Goal: Entertainment & Leisure: Consume media (video, audio)

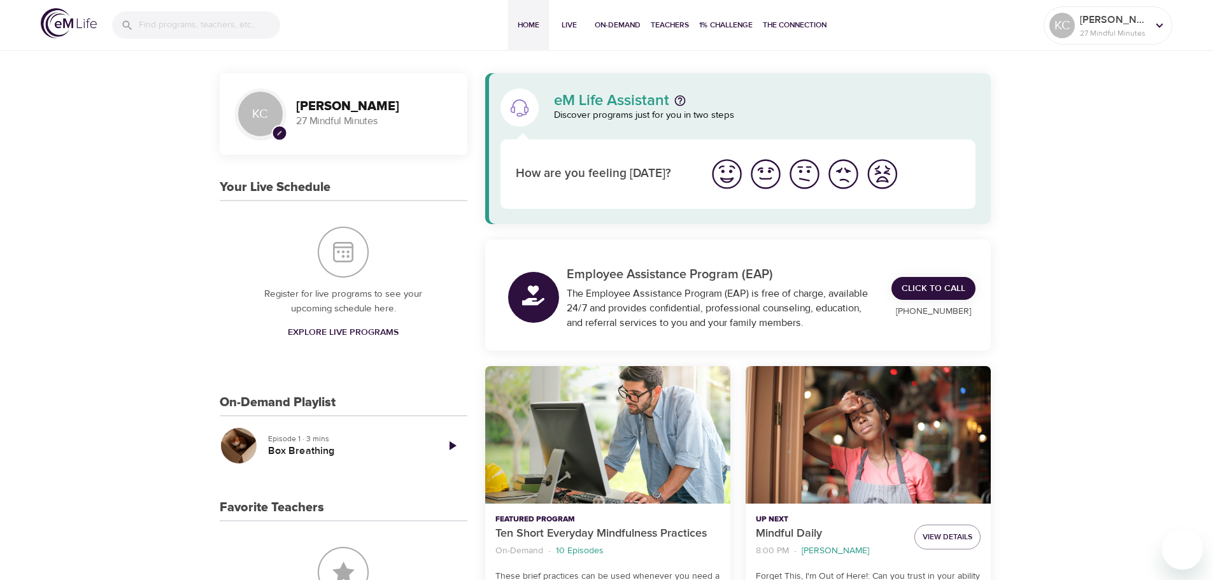
click at [805, 179] on img "I'm feeling ok" at bounding box center [804, 174] width 35 height 35
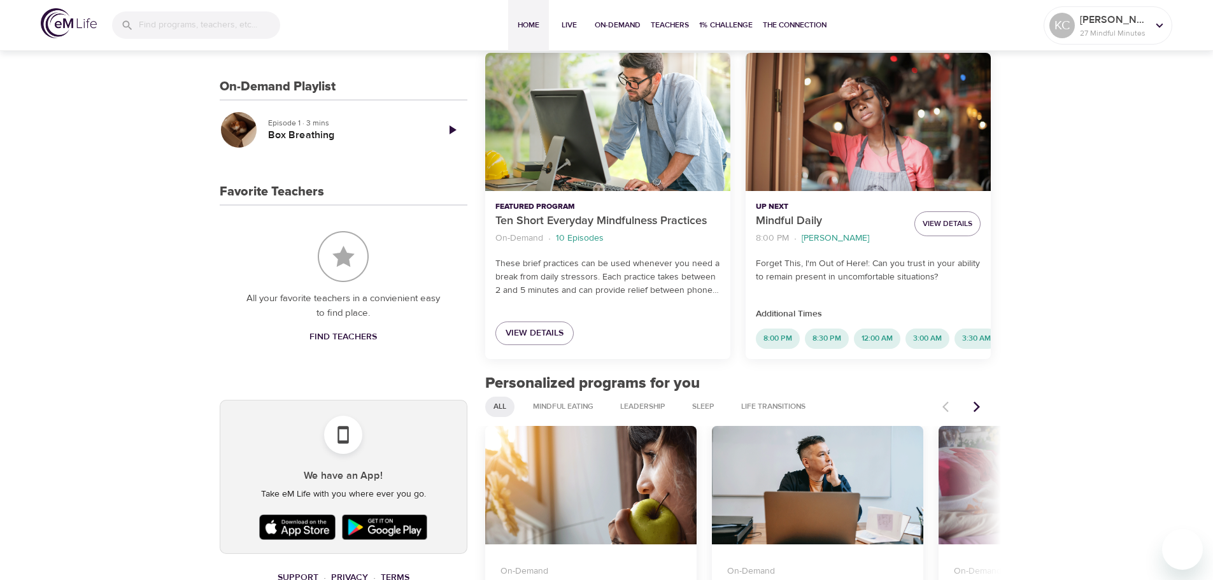
scroll to position [318, 0]
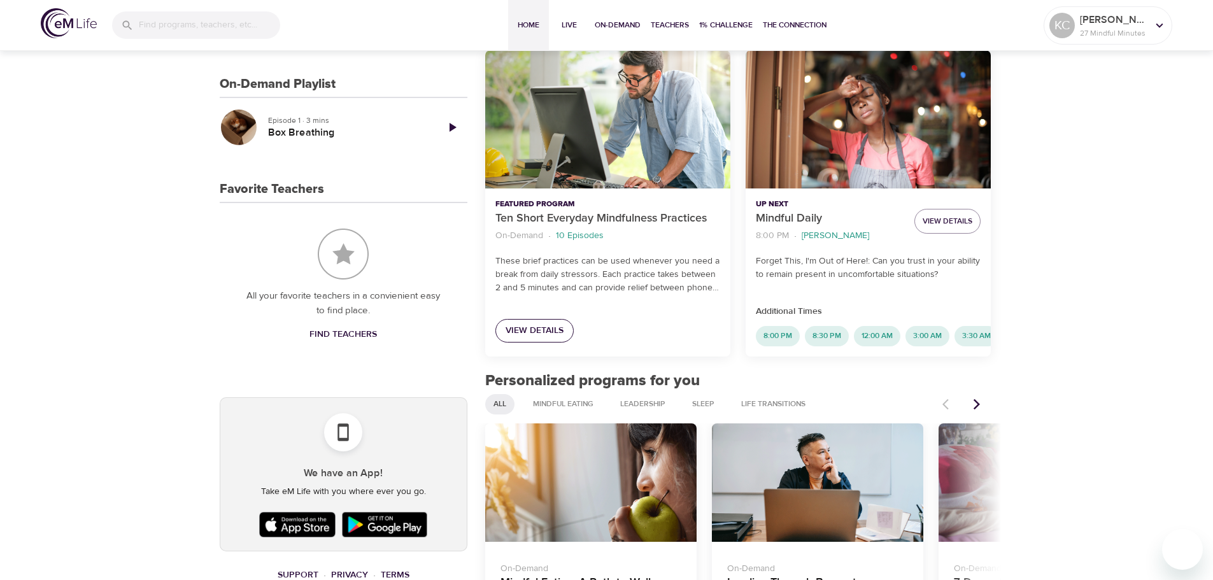
click at [549, 328] on span "View Details" at bounding box center [534, 331] width 58 height 16
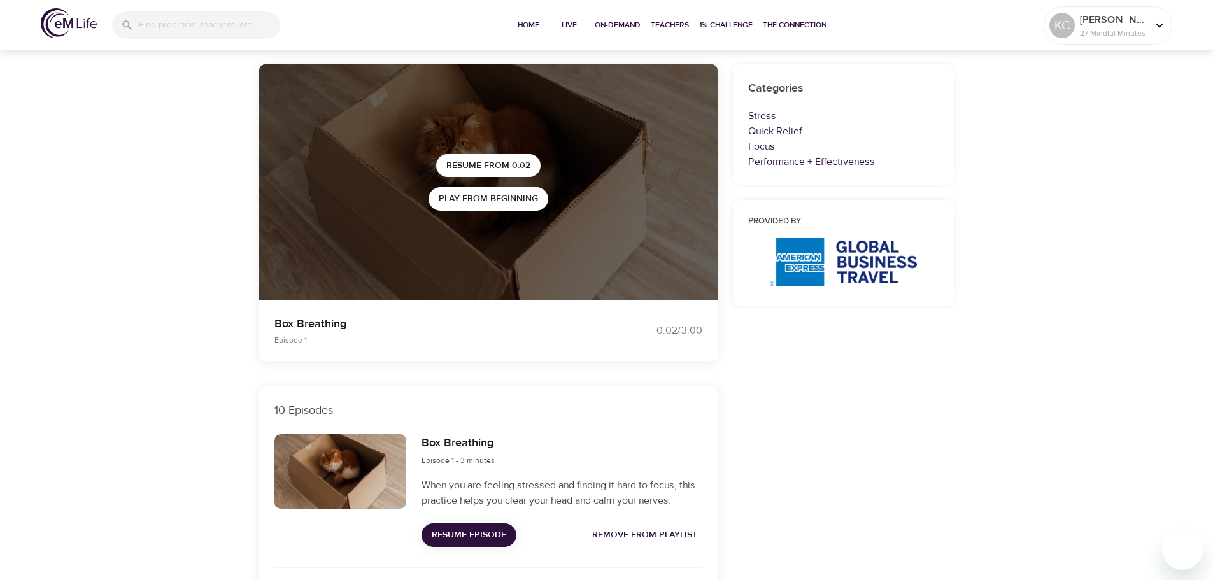
scroll to position [255, 0]
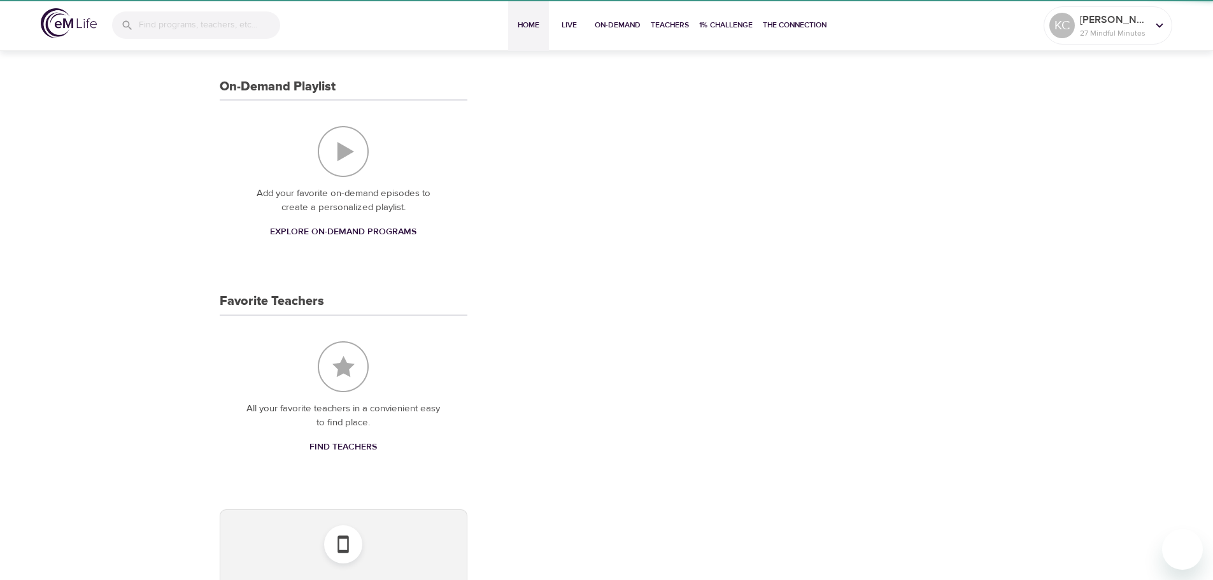
scroll to position [318, 0]
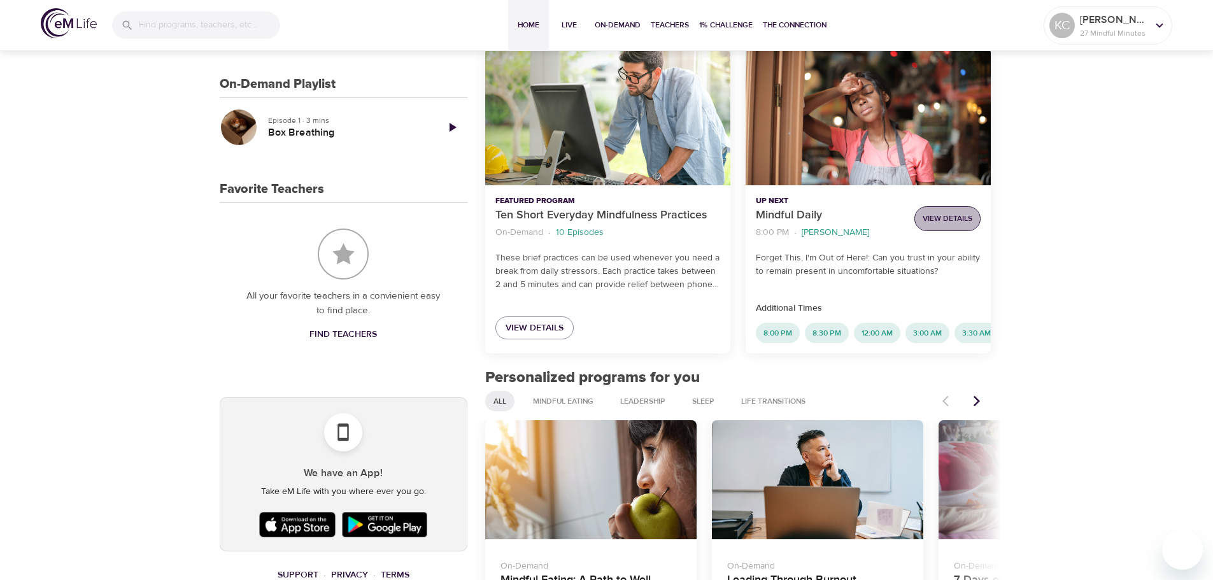
click at [888, 216] on span "View Details" at bounding box center [947, 218] width 50 height 13
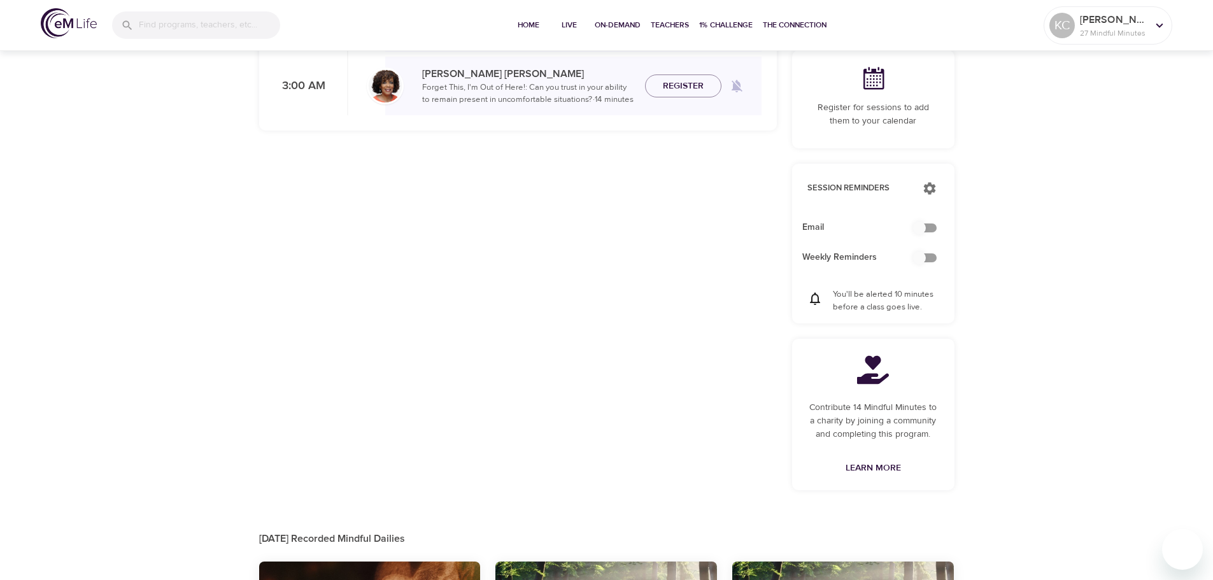
checkbox input "true"
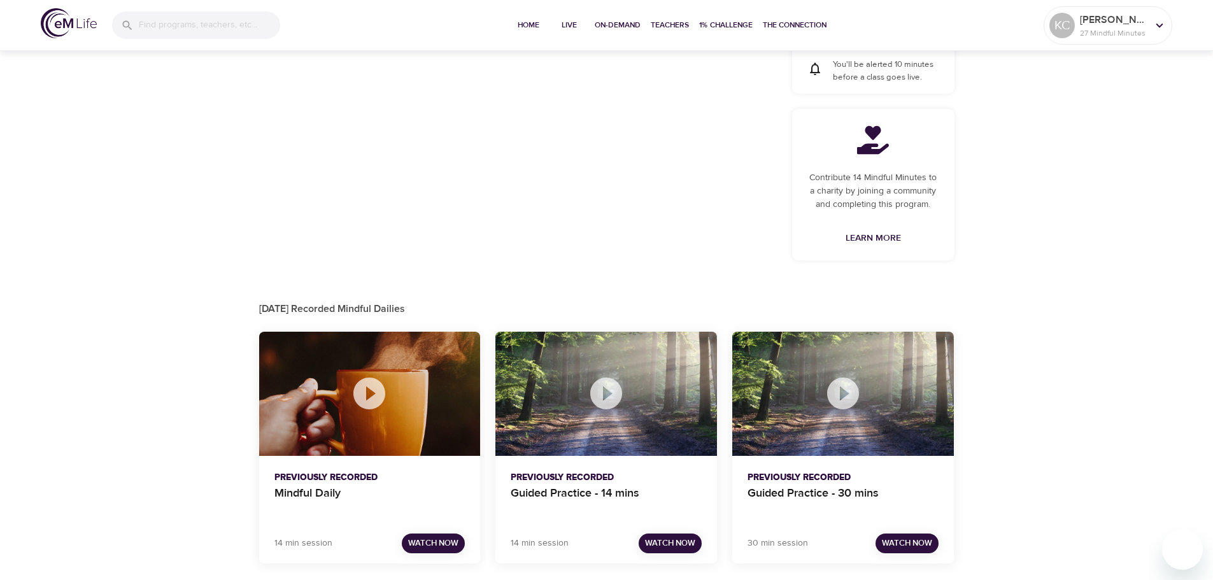
scroll to position [578, 0]
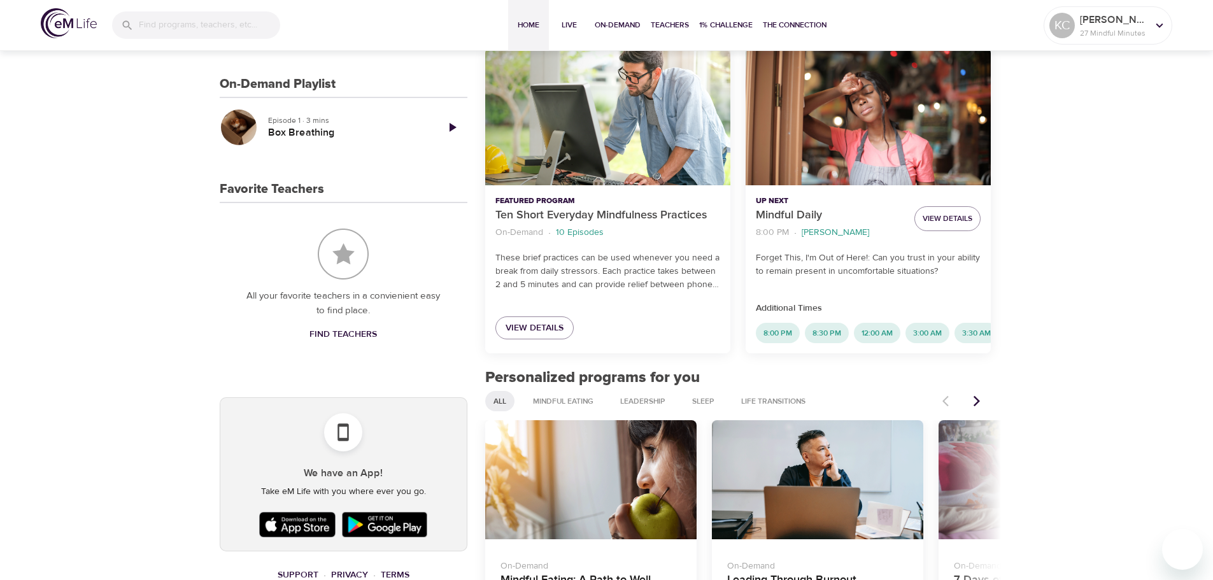
scroll to position [573, 0]
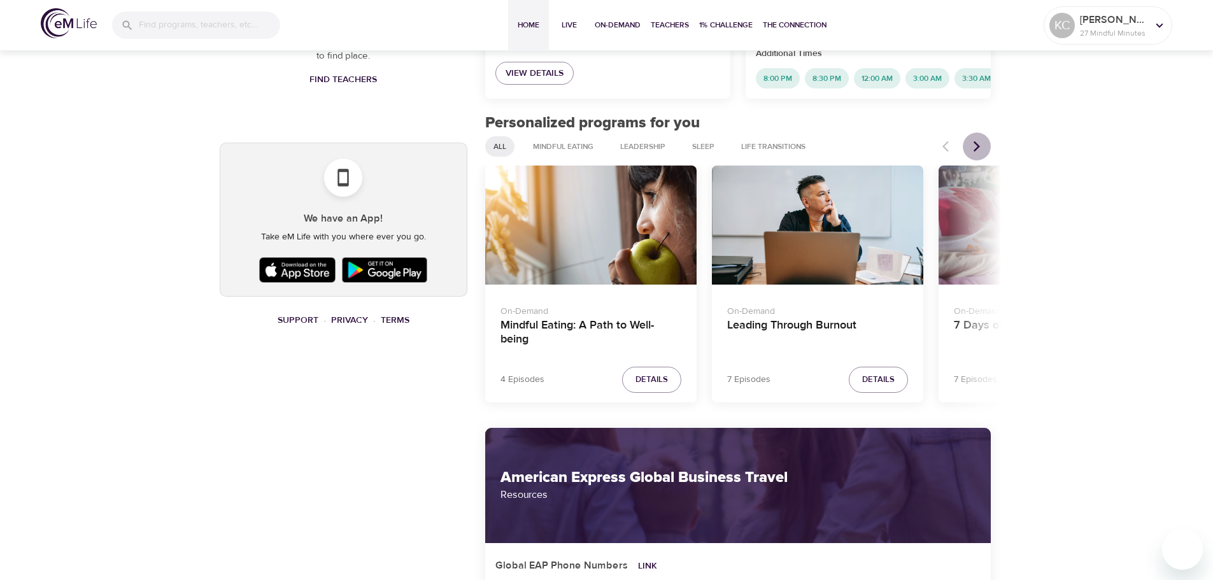
click at [888, 152] on icon "Next items" at bounding box center [976, 146] width 6 height 11
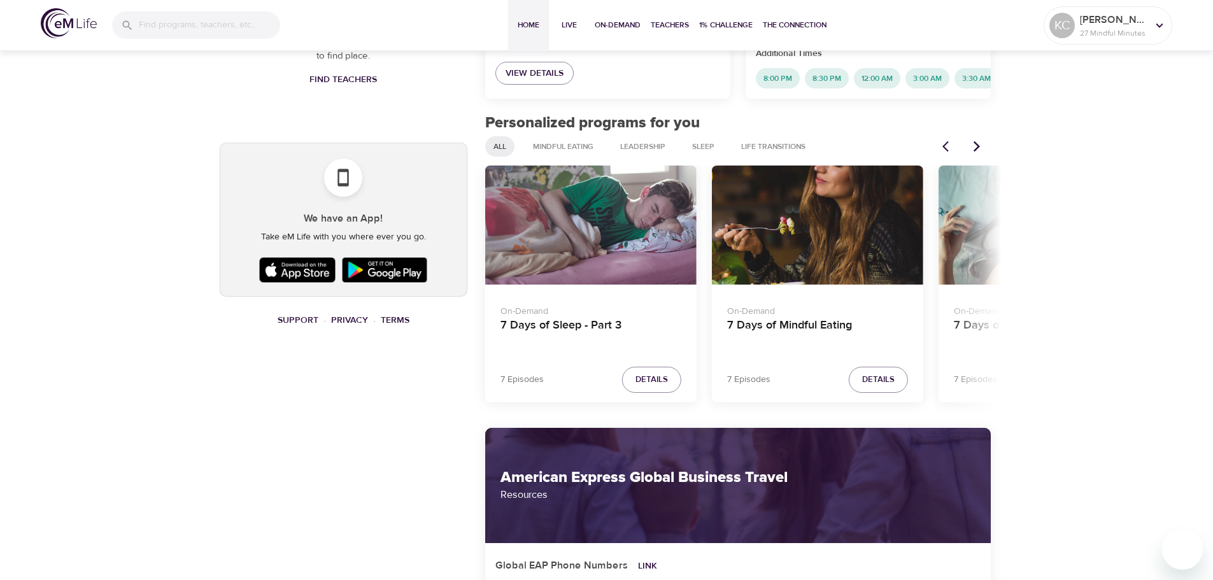
click at [888, 152] on icon "Next items" at bounding box center [976, 146] width 6 height 11
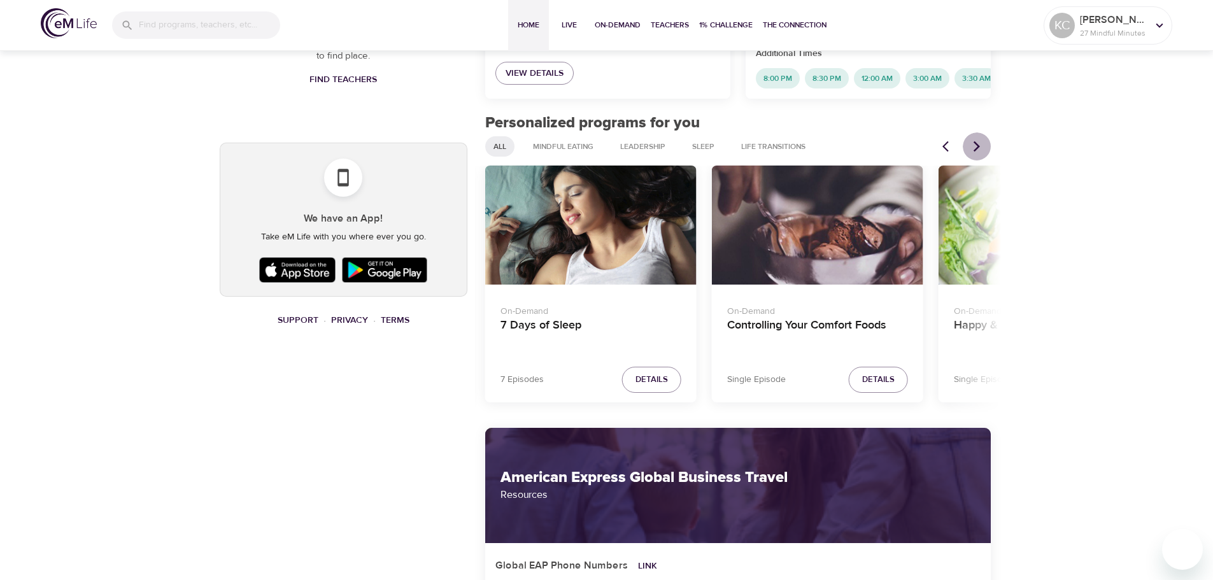
click at [888, 152] on icon "Next items" at bounding box center [976, 146] width 6 height 11
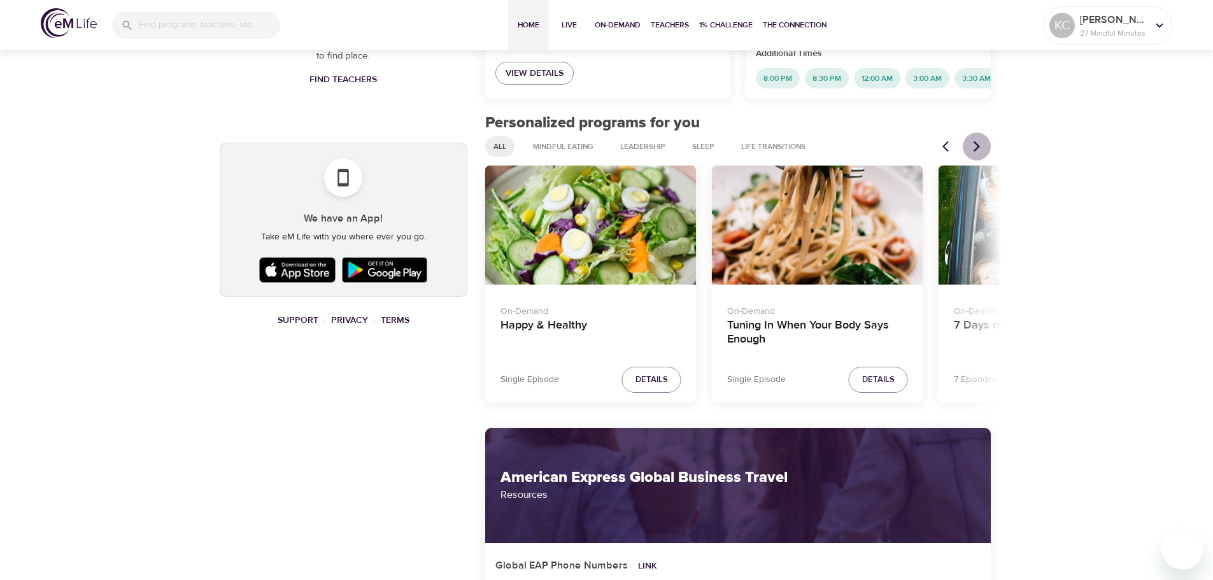
click at [888, 152] on icon "Next items" at bounding box center [976, 146] width 6 height 11
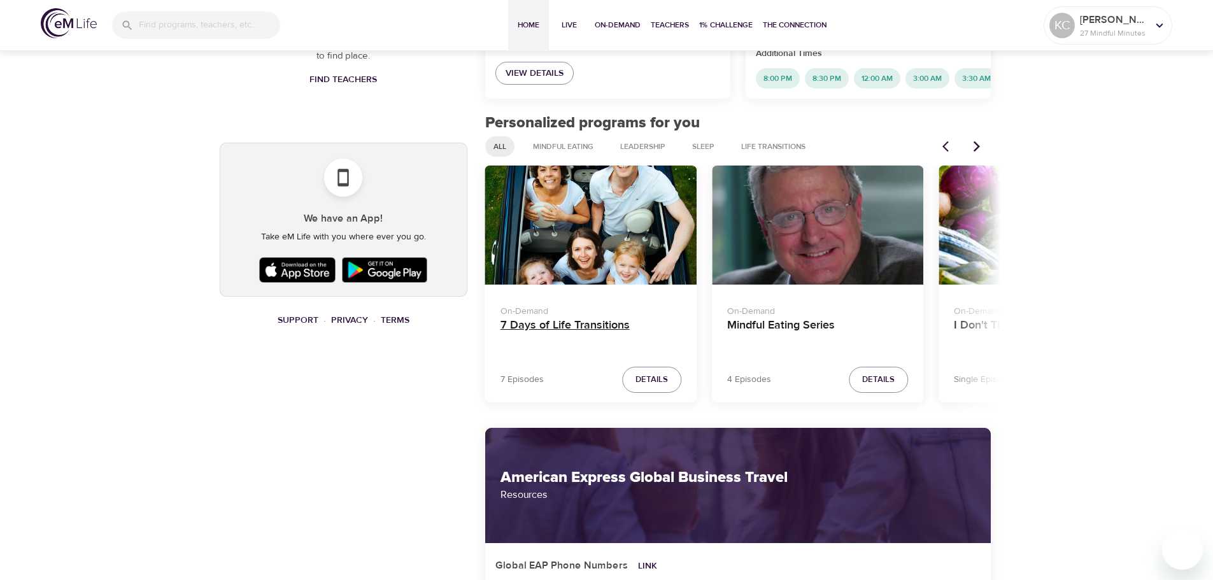
click at [579, 338] on h4 "7 Days of Life Transitions" at bounding box center [590, 333] width 181 height 31
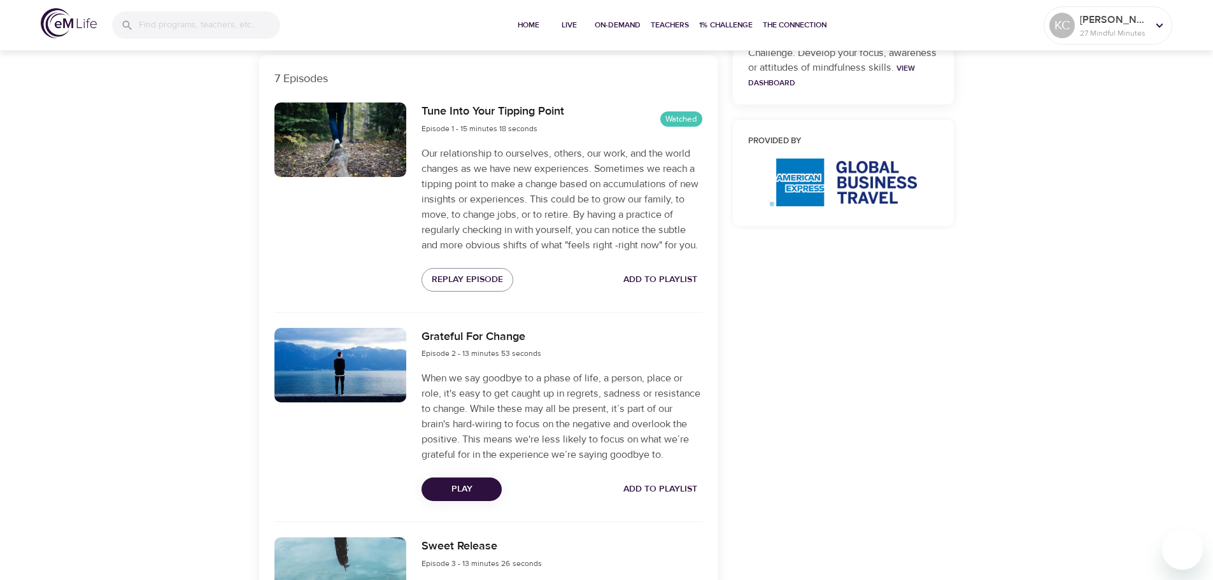
scroll to position [509, 0]
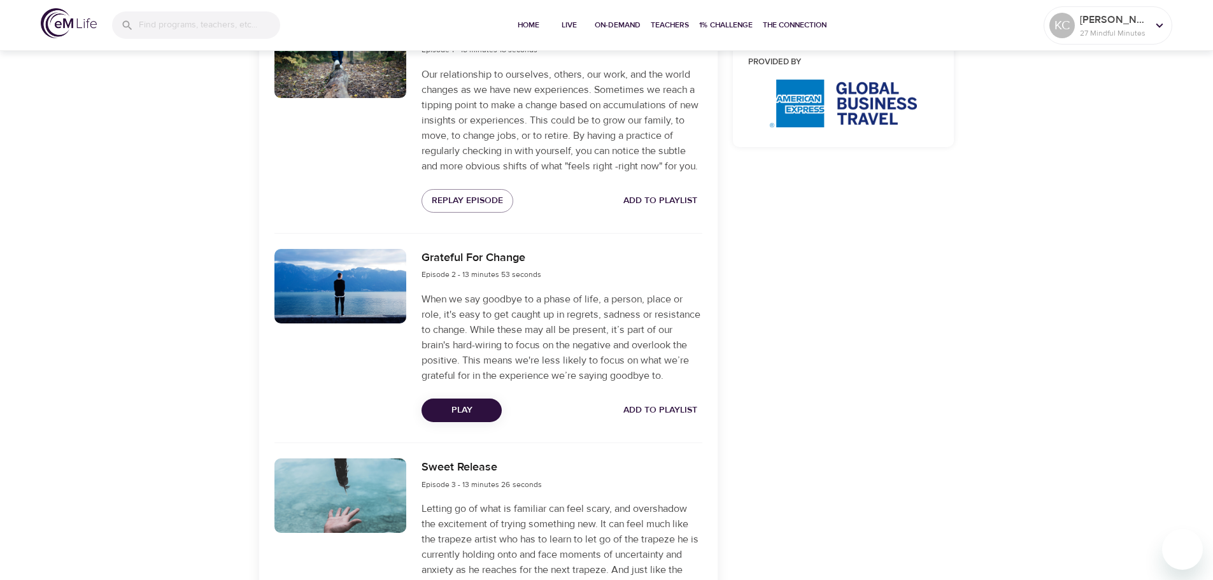
click at [682, 197] on span "Add to Playlist" at bounding box center [660, 201] width 74 height 16
click at [475, 413] on span "Play" at bounding box center [462, 410] width 60 height 16
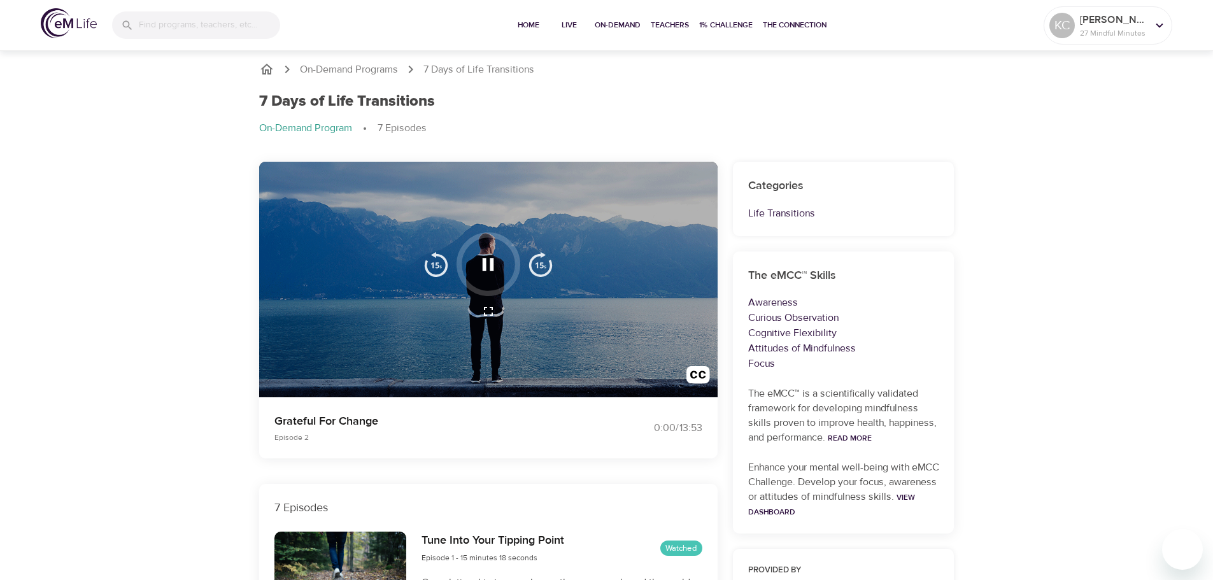
scroll to position [0, 0]
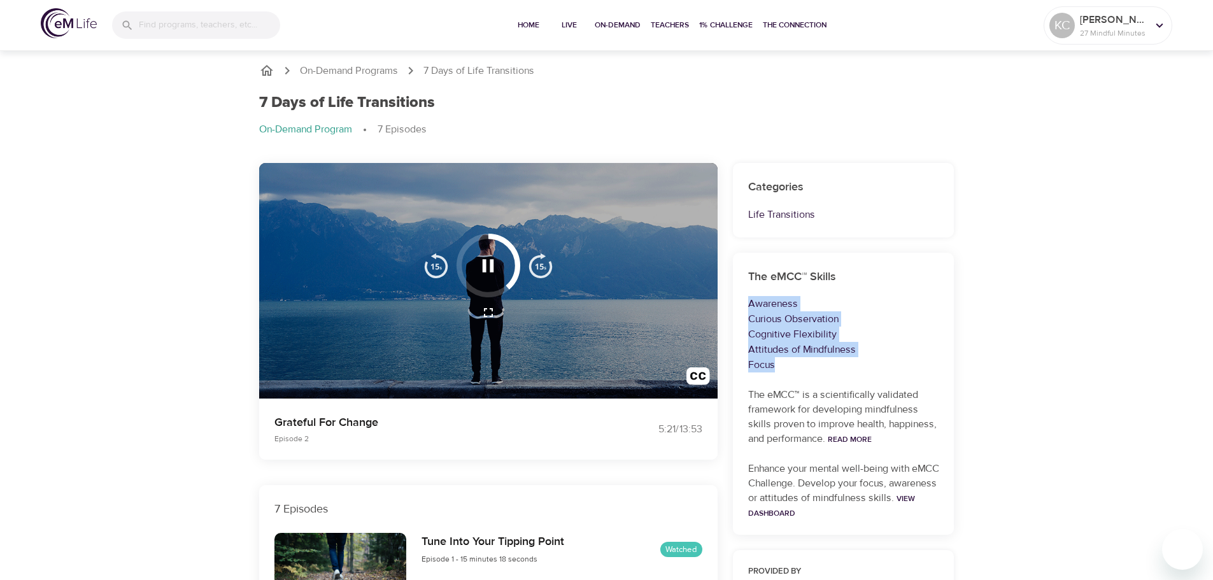
drag, startPoint x: 748, startPoint y: 300, endPoint x: 782, endPoint y: 363, distance: 71.5
click at [782, 363] on div "The eMCC™ Skills Awareness Curious Observation Cognitive Flexibility Attitudes …" at bounding box center [844, 394] width 222 height 283
drag, startPoint x: 770, startPoint y: 359, endPoint x: 748, endPoint y: 278, distance: 83.7
click at [757, 281] on h6 "The eMCC™ Skills" at bounding box center [843, 277] width 191 height 18
drag, startPoint x: 747, startPoint y: 277, endPoint x: 772, endPoint y: 365, distance: 92.1
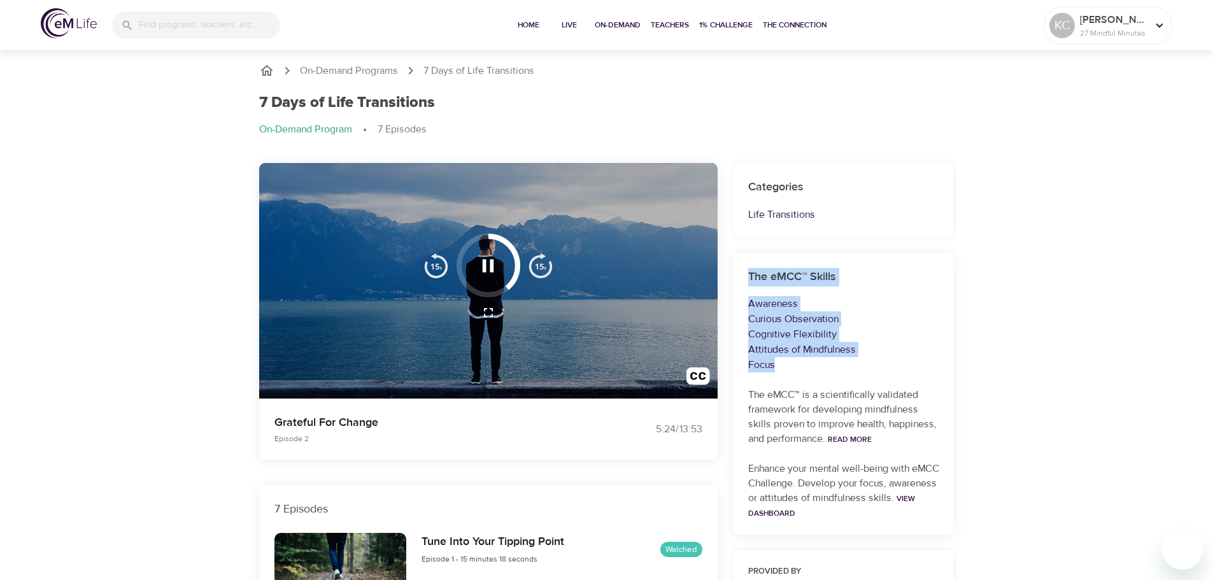
click at [775, 369] on div "The eMCC™ Skills Awareness Curious Observation Cognitive Flexibility Attitudes …" at bounding box center [844, 394] width 222 height 283
copy div "The eMCC™ Skills Awareness Curious Observation Cognitive Flexibility Attitudes …"
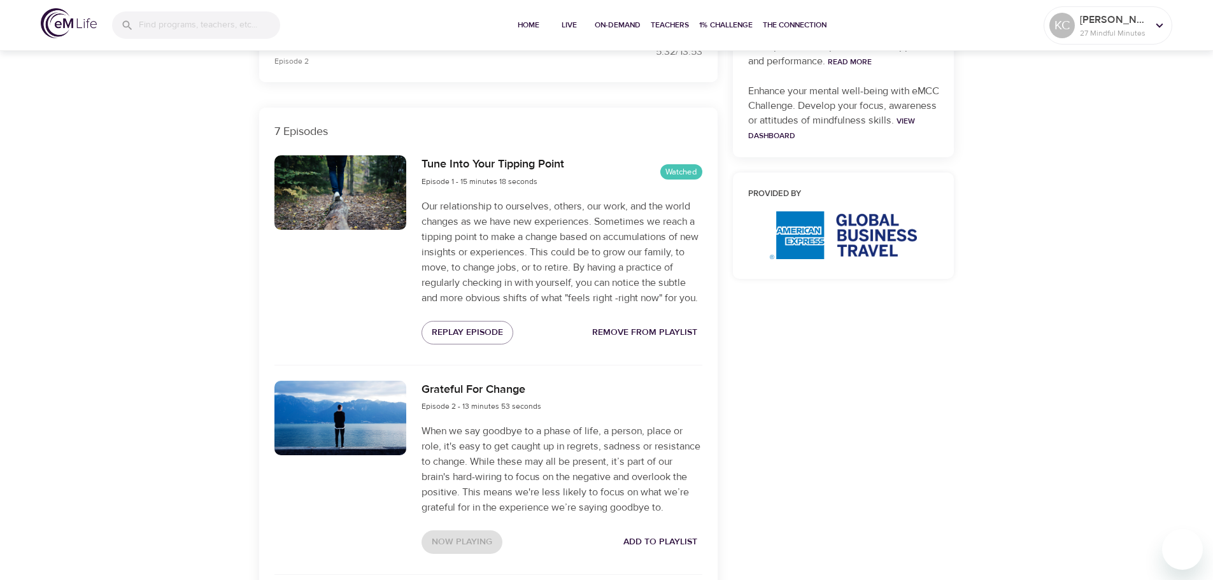
scroll to position [446, 0]
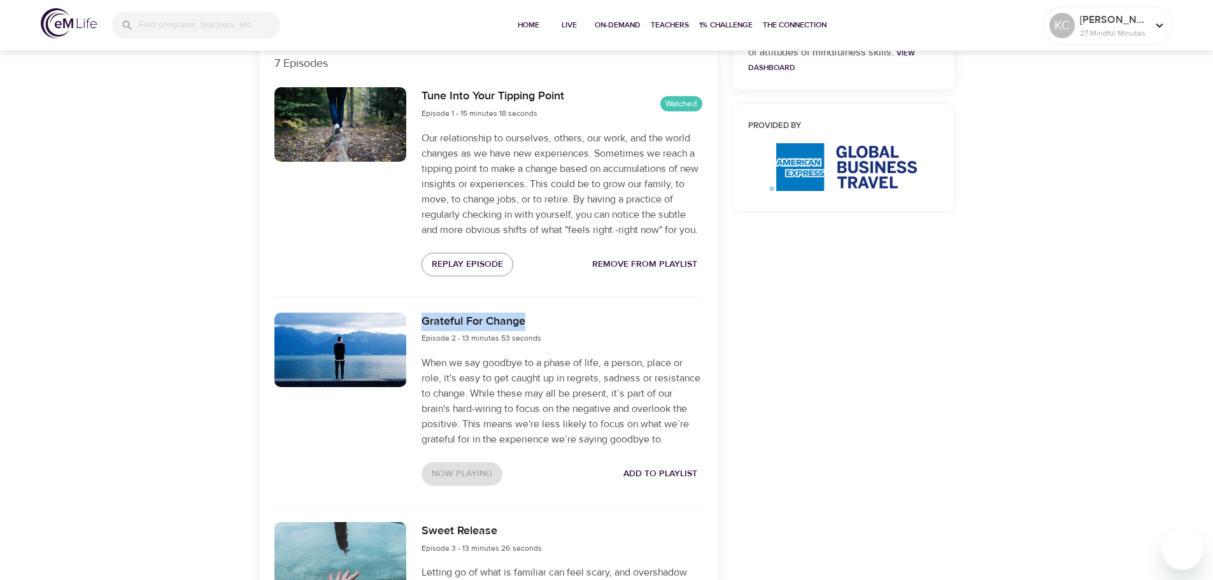
drag, startPoint x: 544, startPoint y: 321, endPoint x: 407, endPoint y: 321, distance: 136.9
click at [407, 321] on div "Grateful For Change Episode 2 - 13 minutes 53 seconds When we say goodbye to a …" at bounding box center [488, 399] width 443 height 188
copy div "Grateful For Change"
drag, startPoint x: 661, startPoint y: 260, endPoint x: 672, endPoint y: 264, distance: 11.7
click at [661, 260] on span "Remove from Playlist" at bounding box center [644, 265] width 105 height 16
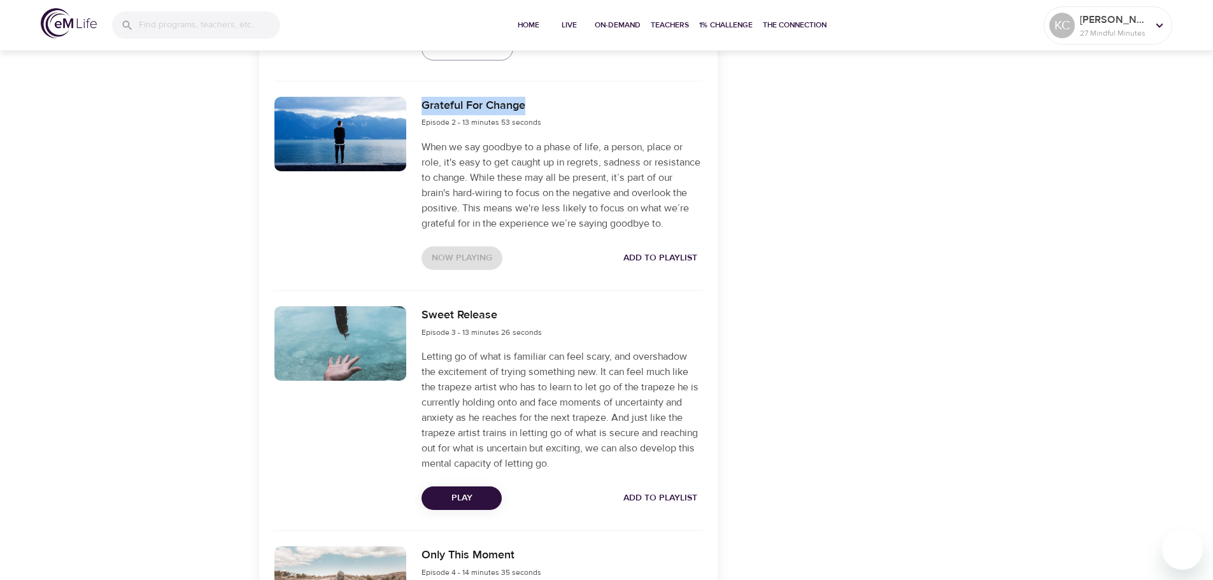
scroll to position [700, 0]
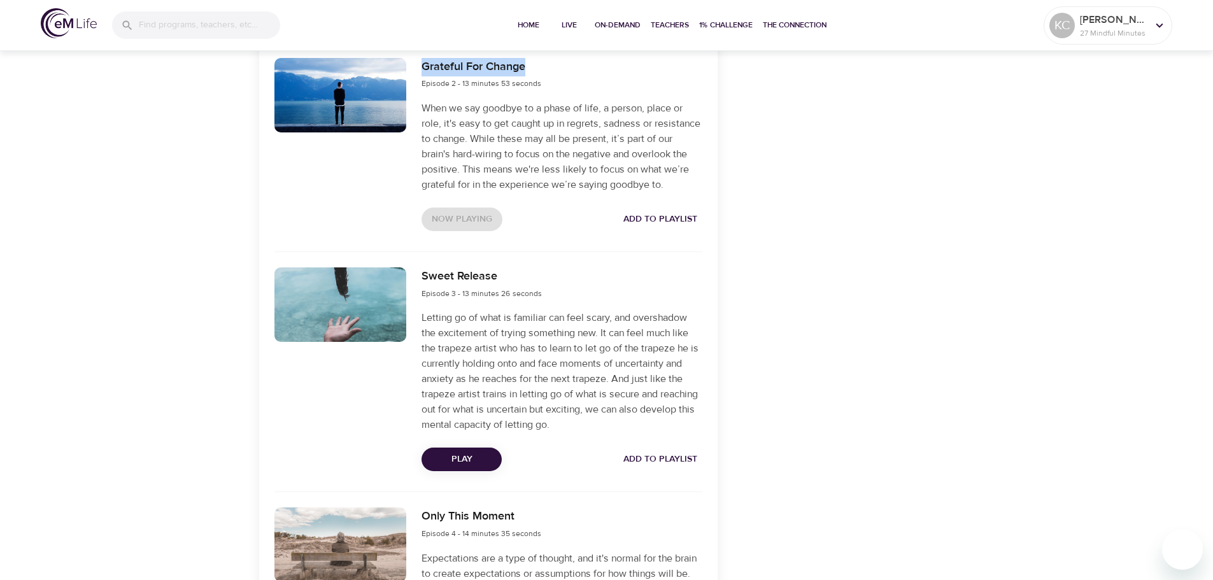
click at [679, 456] on span "Add to Playlist" at bounding box center [660, 459] width 74 height 16
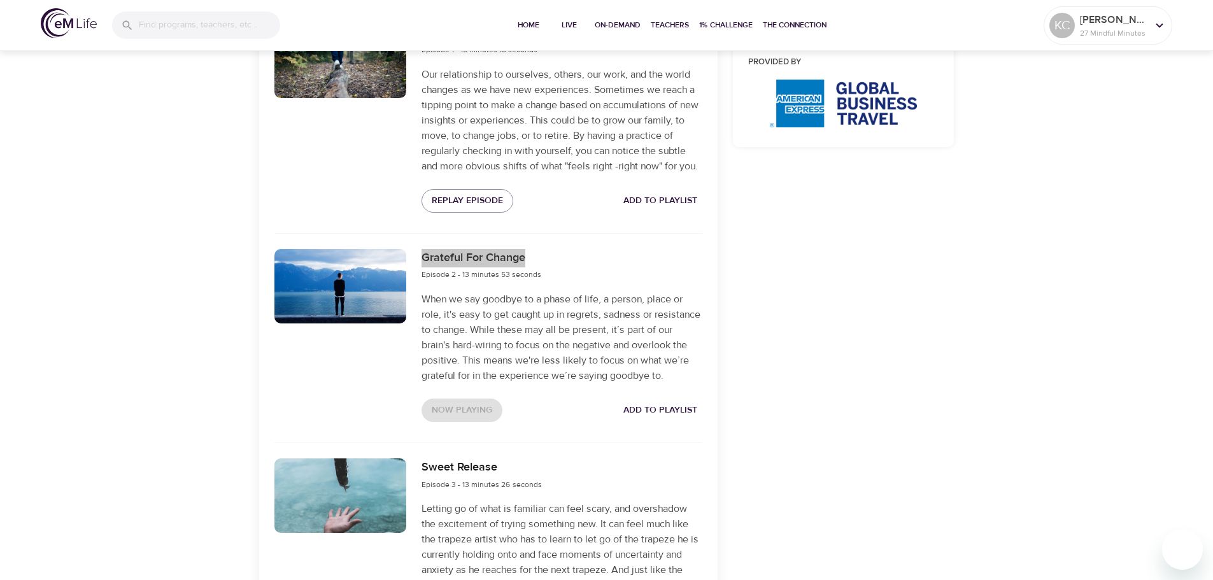
scroll to position [446, 0]
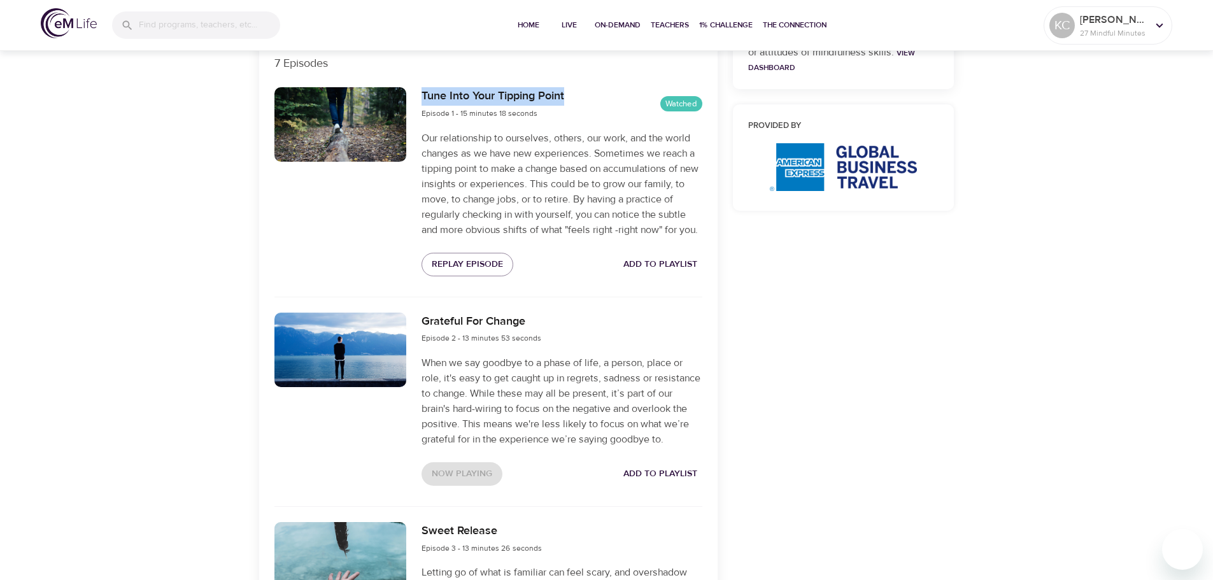
drag, startPoint x: 573, startPoint y: 97, endPoint x: 421, endPoint y: 96, distance: 152.8
click at [421, 96] on div "Tune Into Your Tipping Point Episode 1 - 15 minutes 18 seconds Watched Our rela…" at bounding box center [561, 182] width 295 height 204
copy h6 "Tune Into Your Tipping Point"
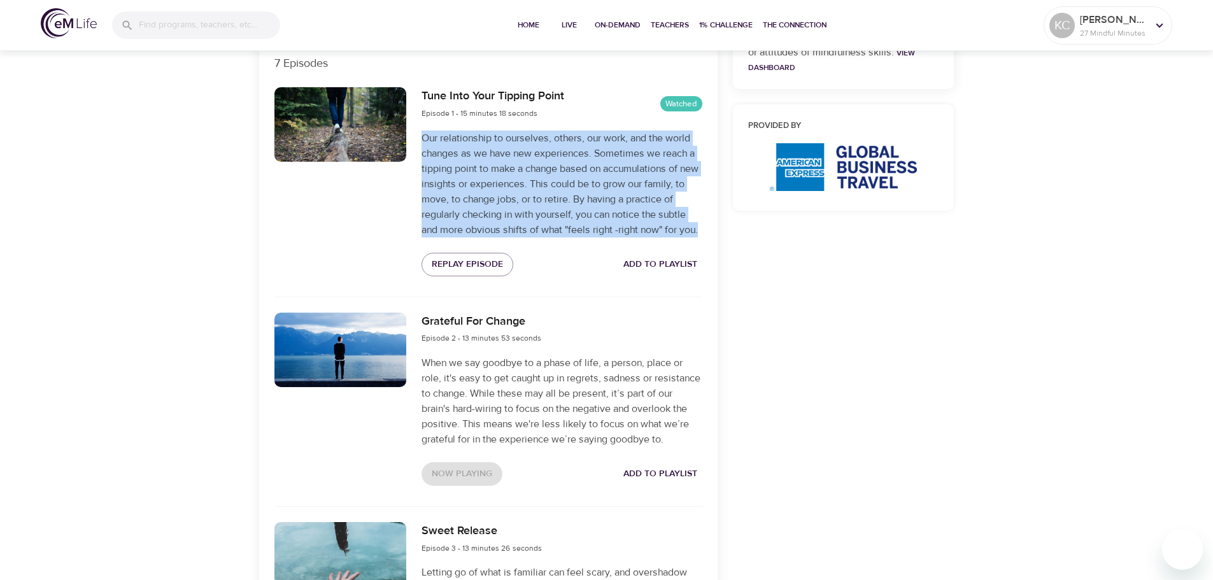
drag, startPoint x: 422, startPoint y: 137, endPoint x: 673, endPoint y: 230, distance: 267.8
click at [710, 235] on div "Tune Into Your Tipping Point Episode 1 - 15 minutes 18 seconds Watched Our rela…" at bounding box center [488, 196] width 458 height 232
copy p "Our relationship to ourselves, others, our work, and the world changes as we ha…"
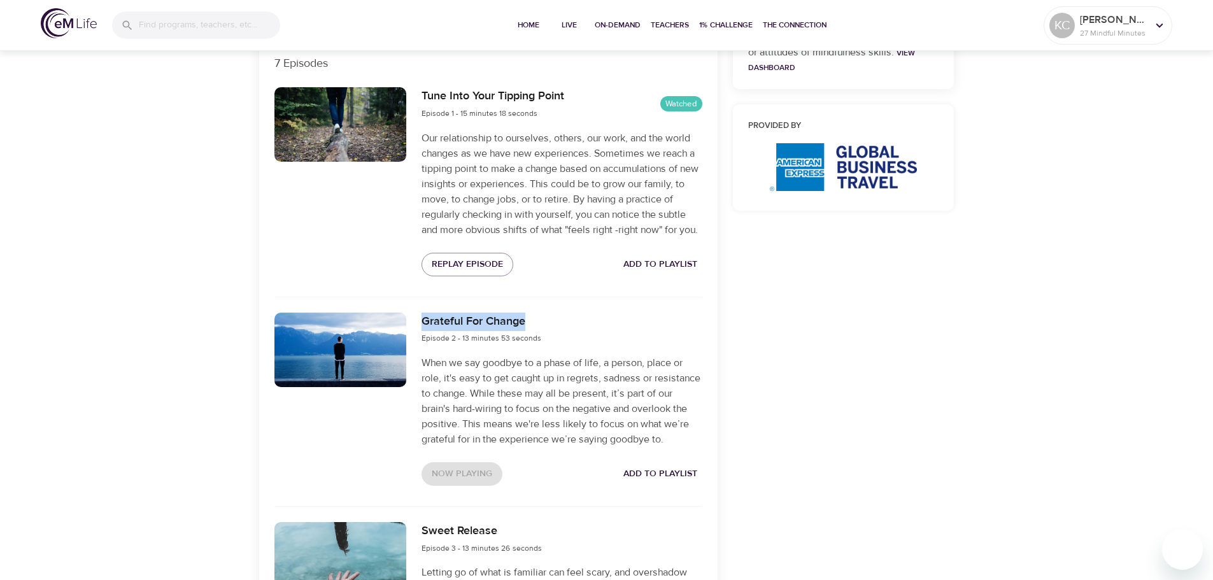
drag, startPoint x: 540, startPoint y: 321, endPoint x: 421, endPoint y: 325, distance: 119.7
click at [421, 325] on div "Grateful For Change Episode 2 - 13 minutes 53 seconds When we say goodbye to a …" at bounding box center [561, 399] width 295 height 188
copy h6 "Grateful For Change"
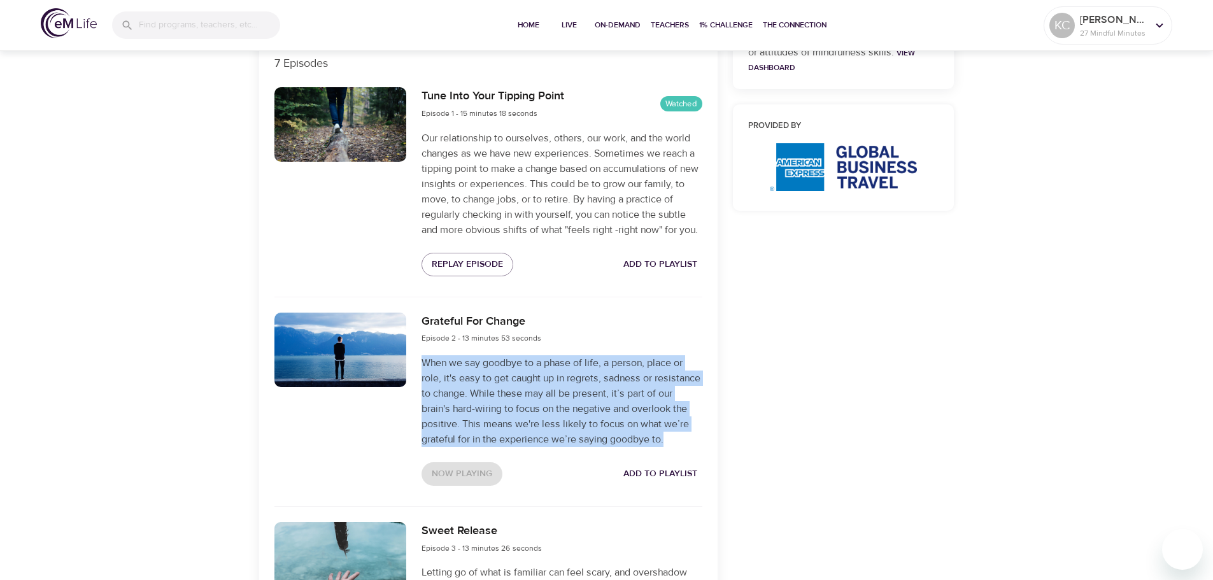
drag, startPoint x: 423, startPoint y: 364, endPoint x: 669, endPoint y: 438, distance: 257.2
click at [669, 438] on p "When we say goodbye to a phase of life, a person, place or role, it's easy to g…" at bounding box center [561, 401] width 280 height 92
copy p "When we say goodbye to a phase of life, a person, place or role, it's easy to g…"
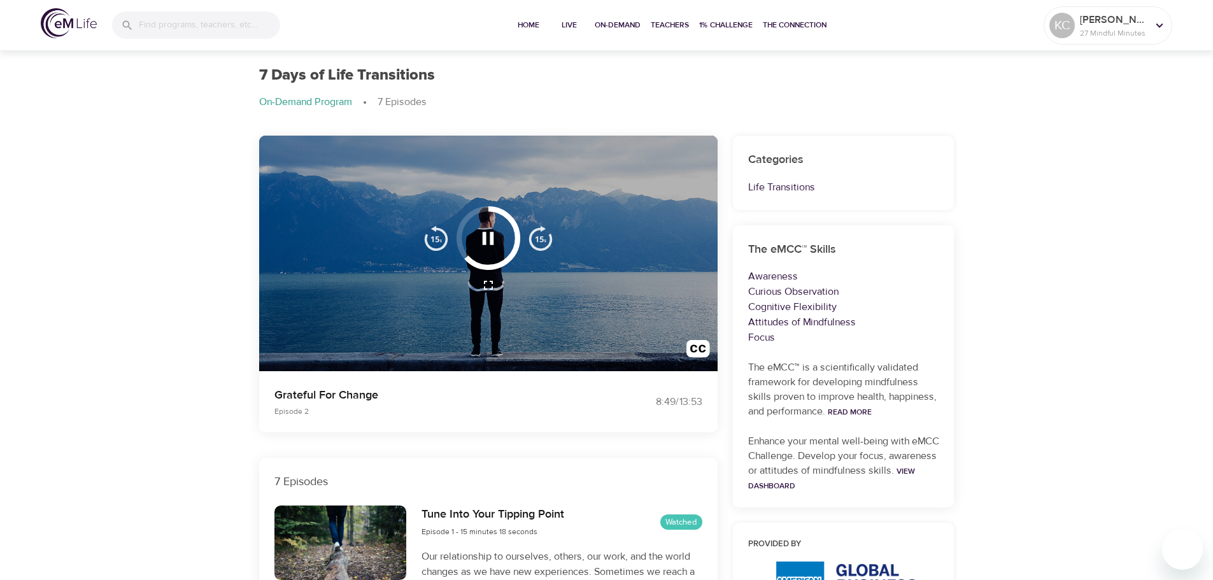
scroll to position [0, 0]
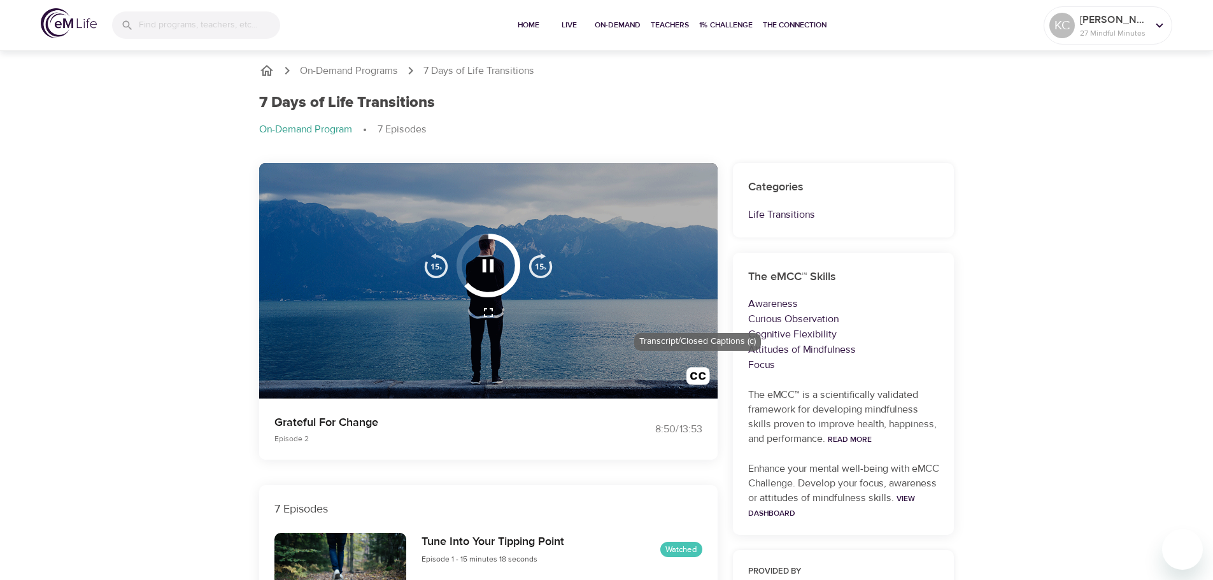
click at [697, 374] on img "button" at bounding box center [698, 379] width 24 height 24
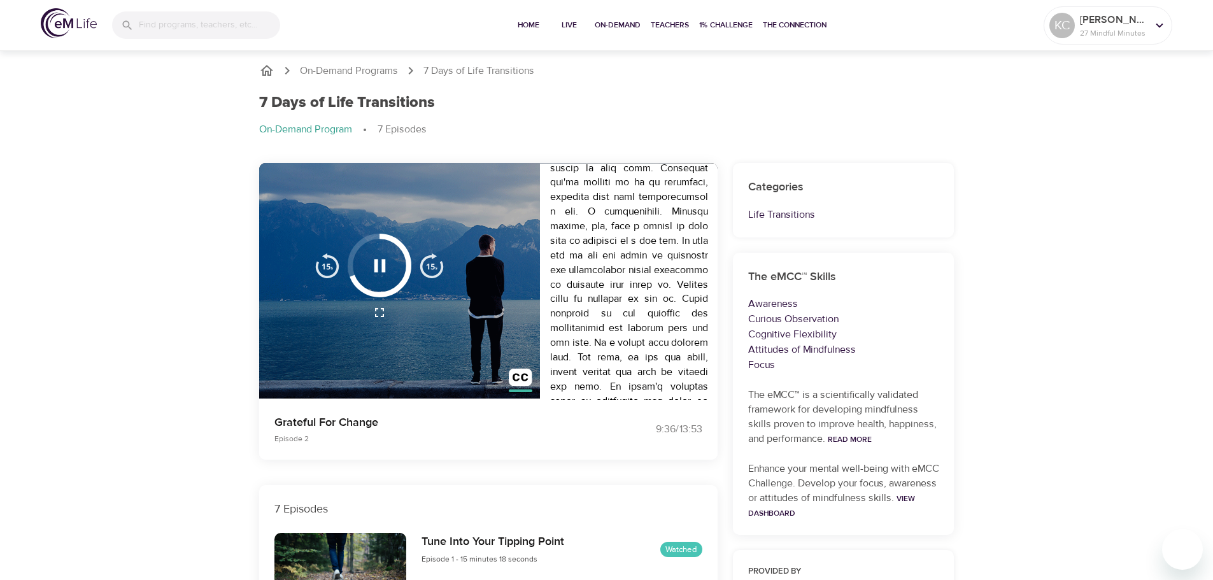
scroll to position [2277, 0]
